Goal: Task Accomplishment & Management: Manage account settings

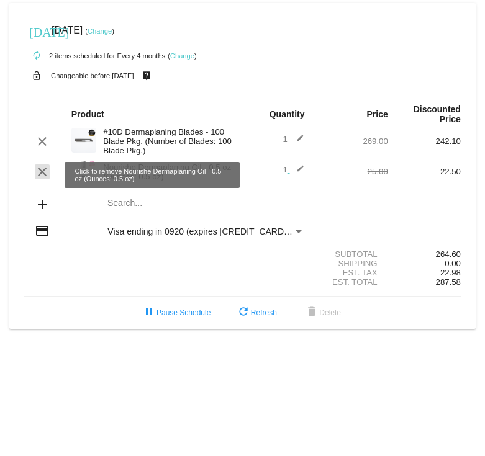
click at [45, 178] on mat-icon "clear" at bounding box center [42, 171] width 15 height 15
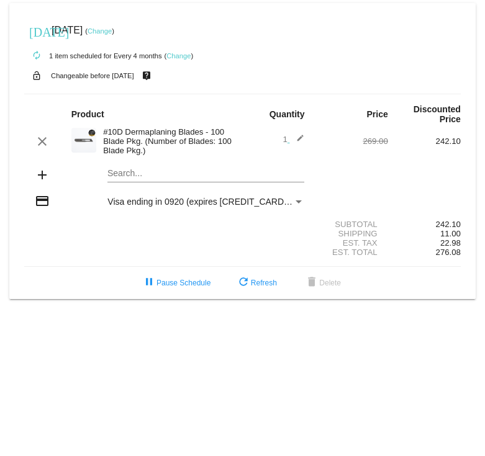
click at [298, 204] on div "Payment Method" at bounding box center [298, 201] width 6 height 3
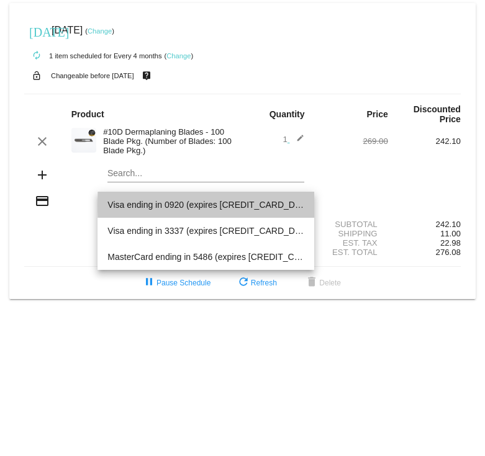
click at [298, 205] on span "Visa ending in 0920 (expires [CREDIT_CARD_DATA])" at bounding box center [205, 205] width 197 height 26
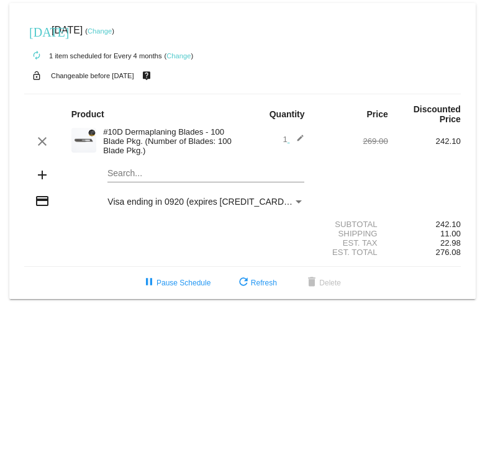
click at [182, 56] on link "Change" at bounding box center [178, 55] width 24 height 7
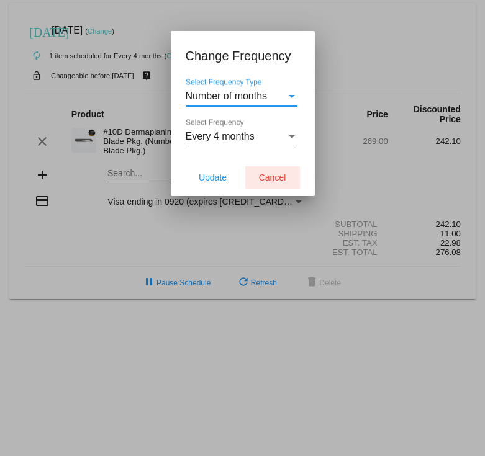
click at [265, 92] on span "Cancel" at bounding box center [272, 178] width 27 height 10
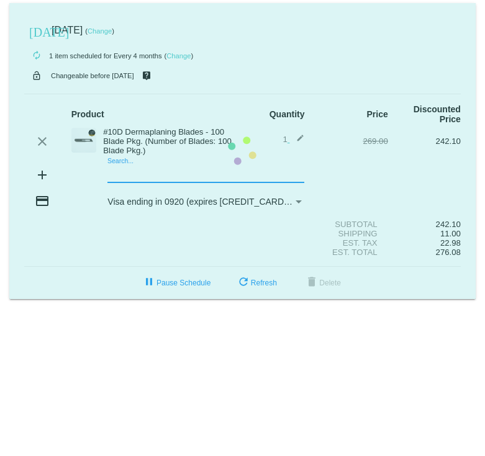
click at [120, 92] on mat-card "today Nov 19 2025 ( Change ) autorenew 1 item scheduled for Every 4 months ( Ch…" at bounding box center [242, 151] width 466 height 296
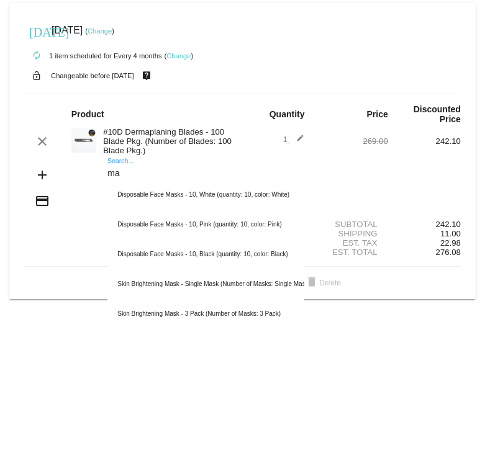
type input "m"
